Goal: Task Accomplishment & Management: Manage account settings

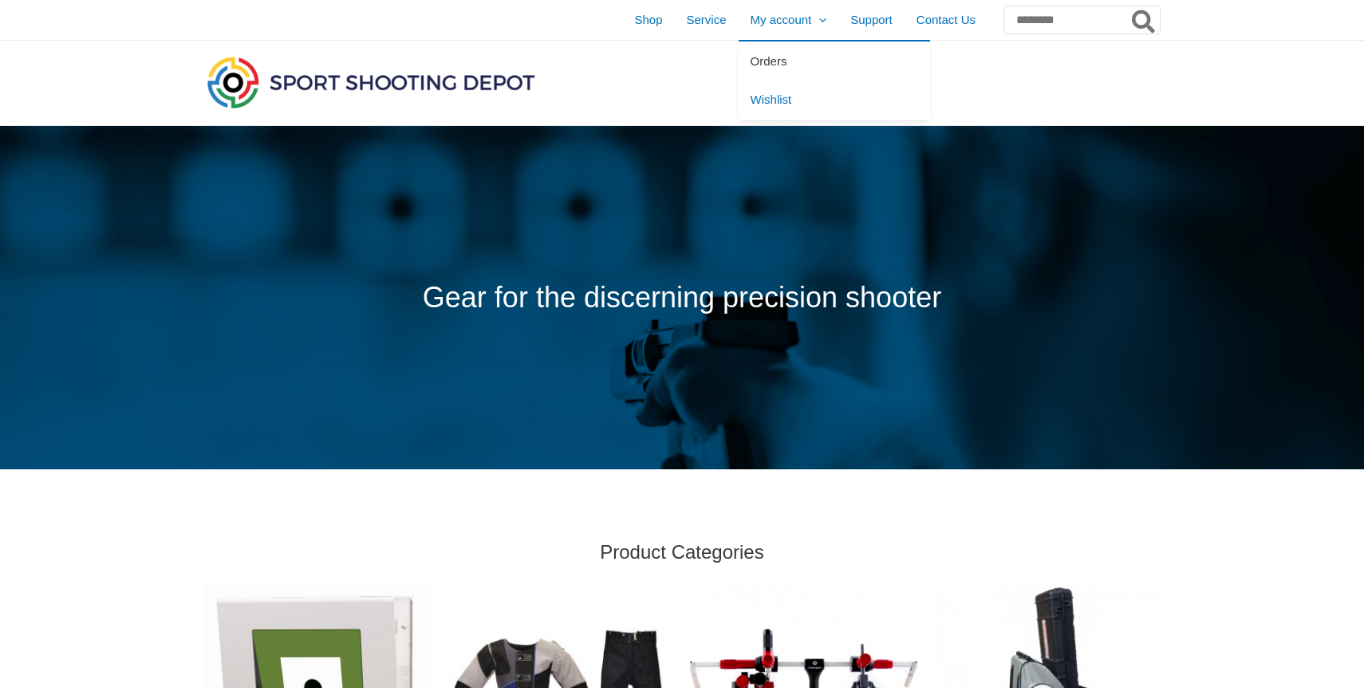
click at [751, 64] on span "Orders" at bounding box center [769, 61] width 37 height 14
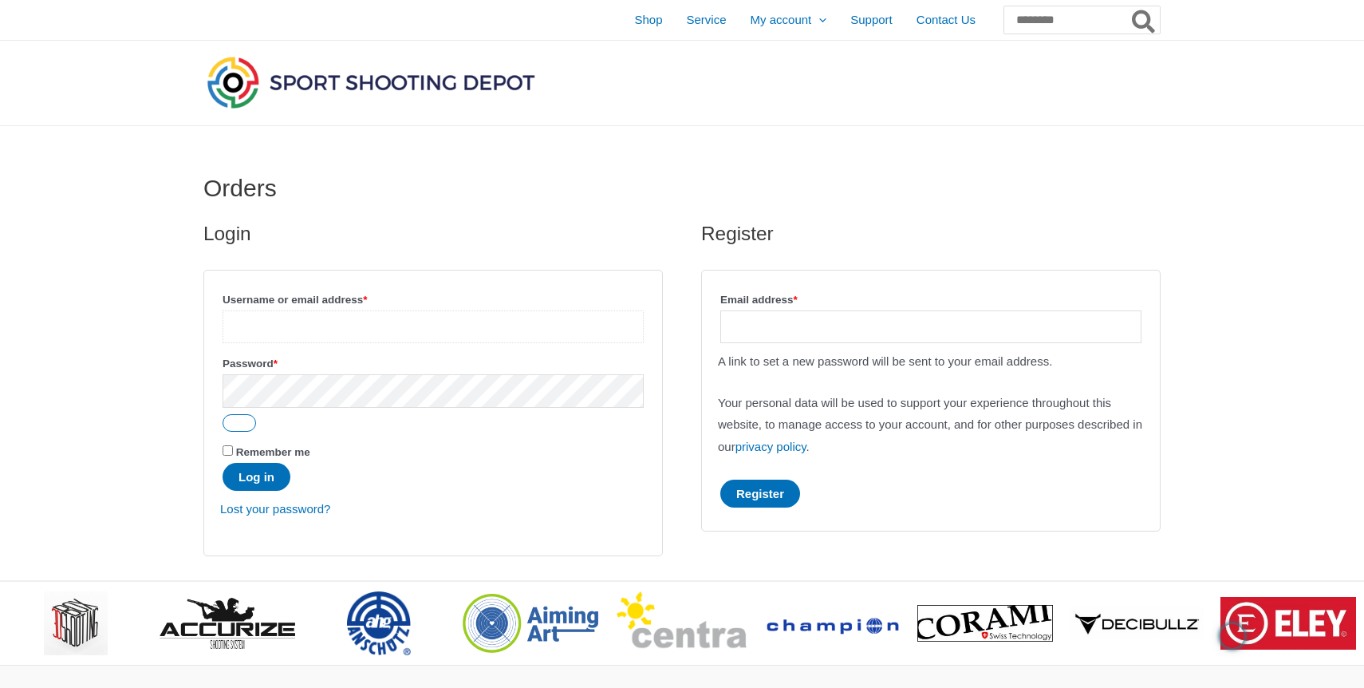
click at [289, 329] on input "Username or email address * Required" at bounding box center [433, 326] width 421 height 33
type input "**********"
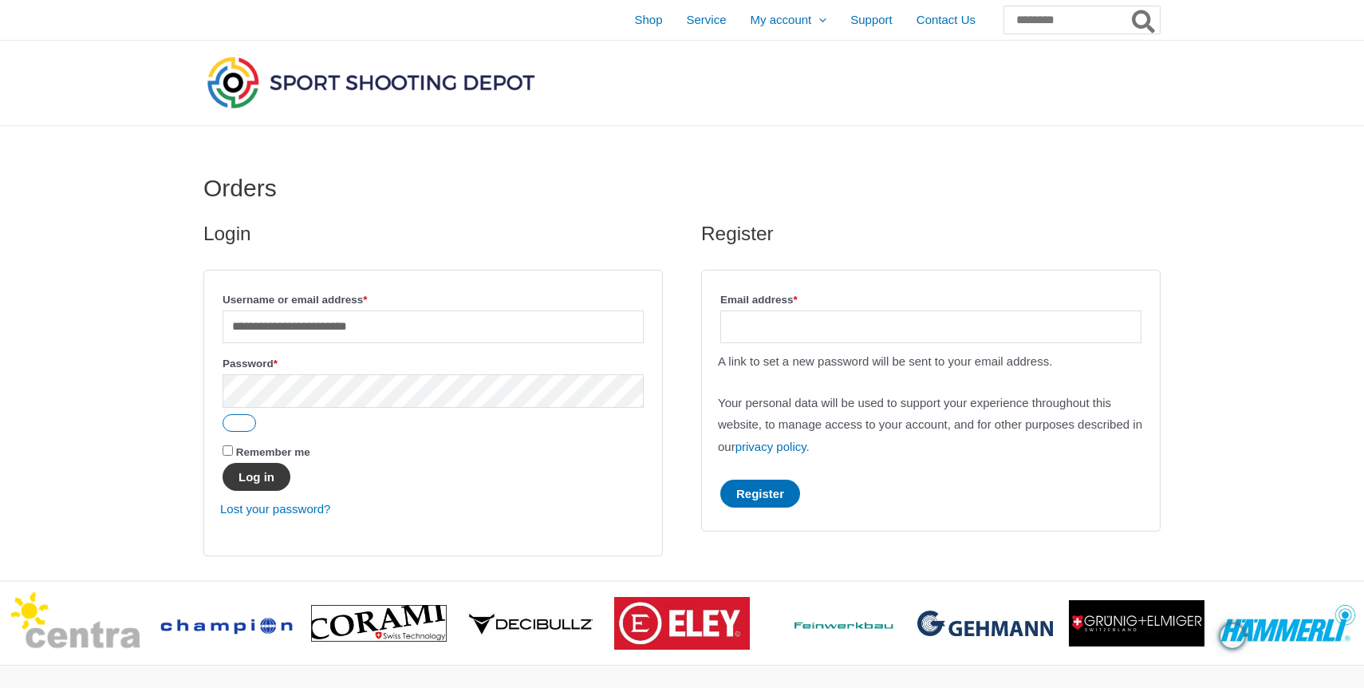
click at [262, 481] on button "Log in" at bounding box center [257, 477] width 68 height 28
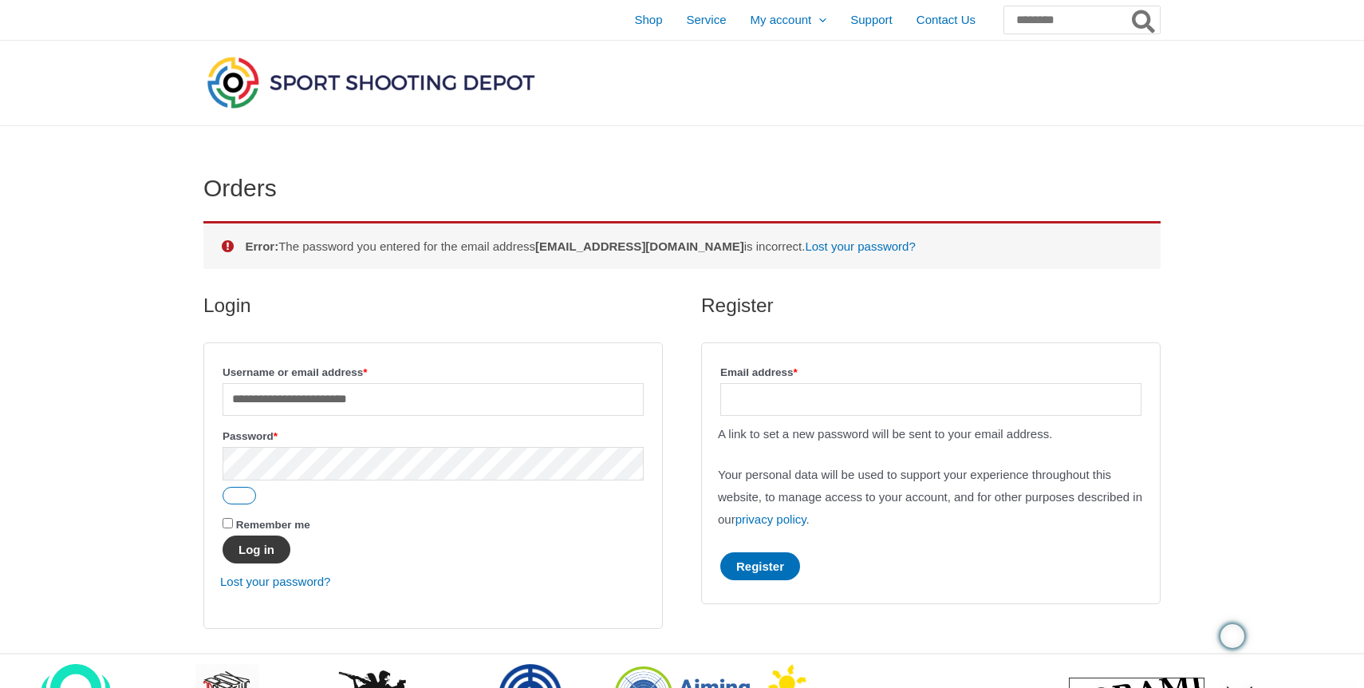
click at [254, 555] on button "Log in" at bounding box center [257, 549] width 68 height 28
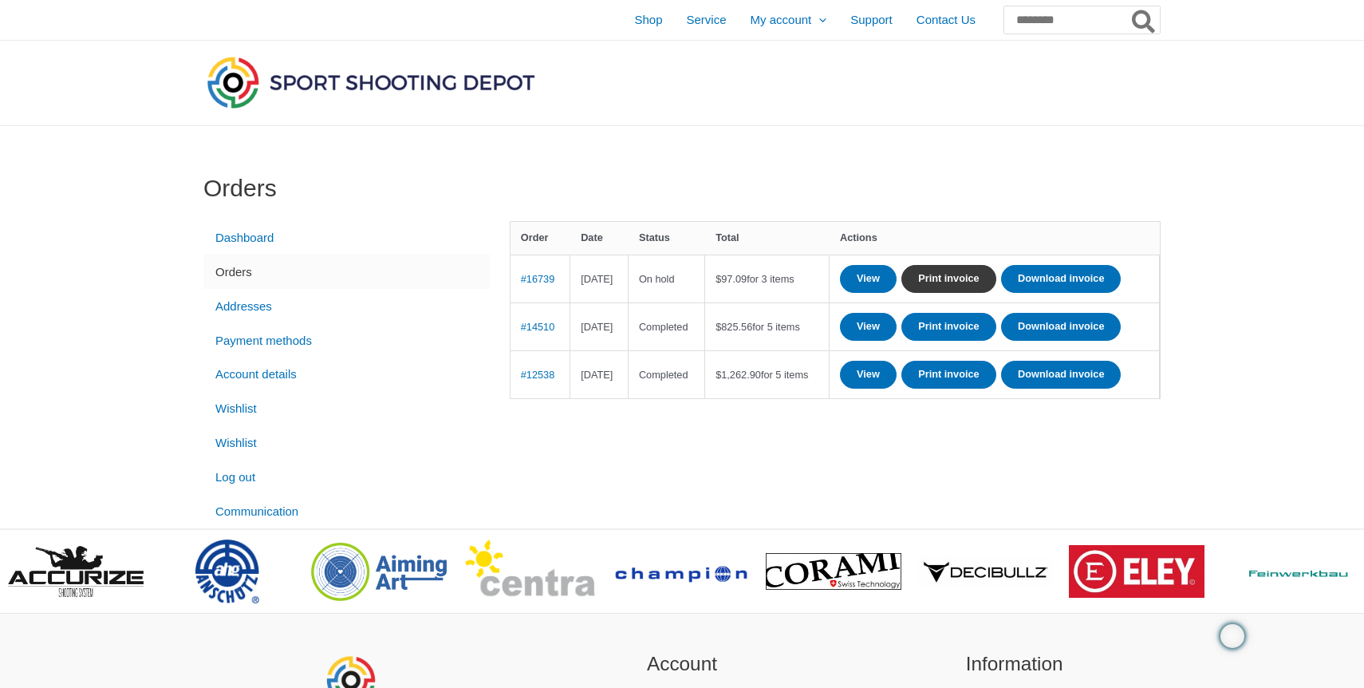
click at [996, 280] on link "Print invoice" at bounding box center [948, 279] width 95 height 28
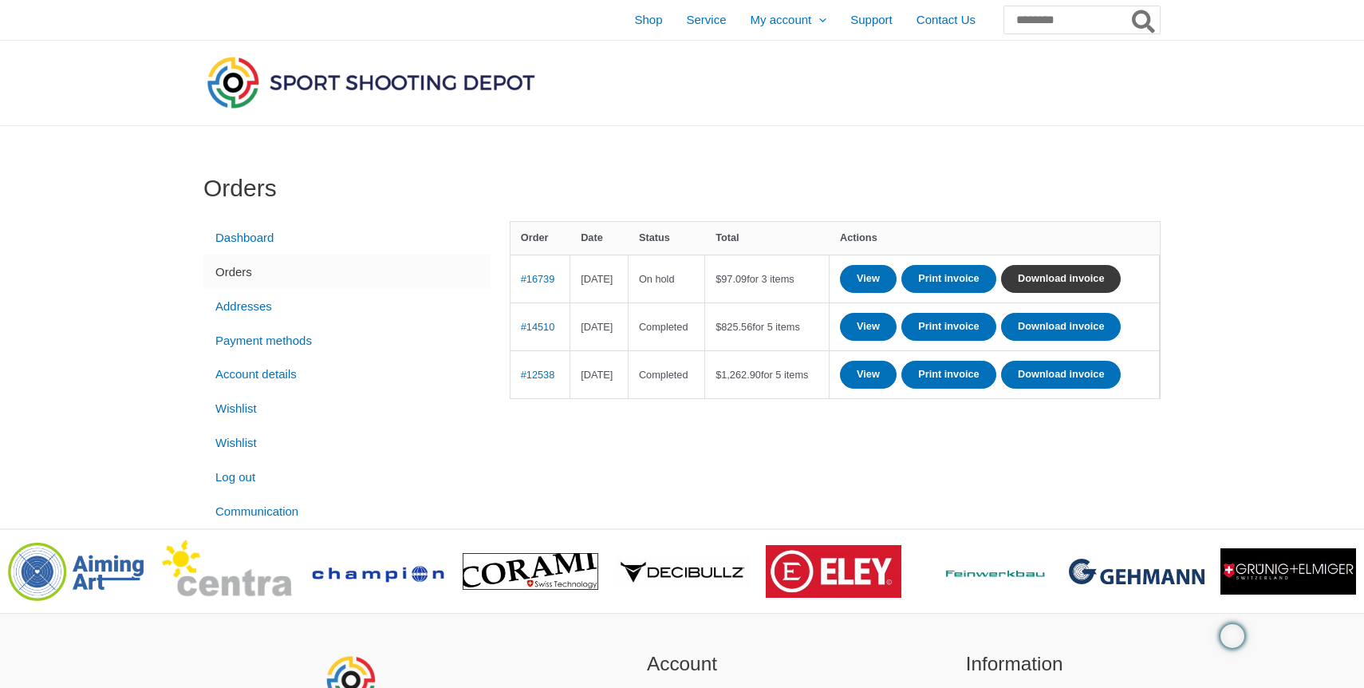
click at [1001, 293] on link "Download invoice" at bounding box center [1061, 279] width 120 height 28
